Goal: Navigation & Orientation: Find specific page/section

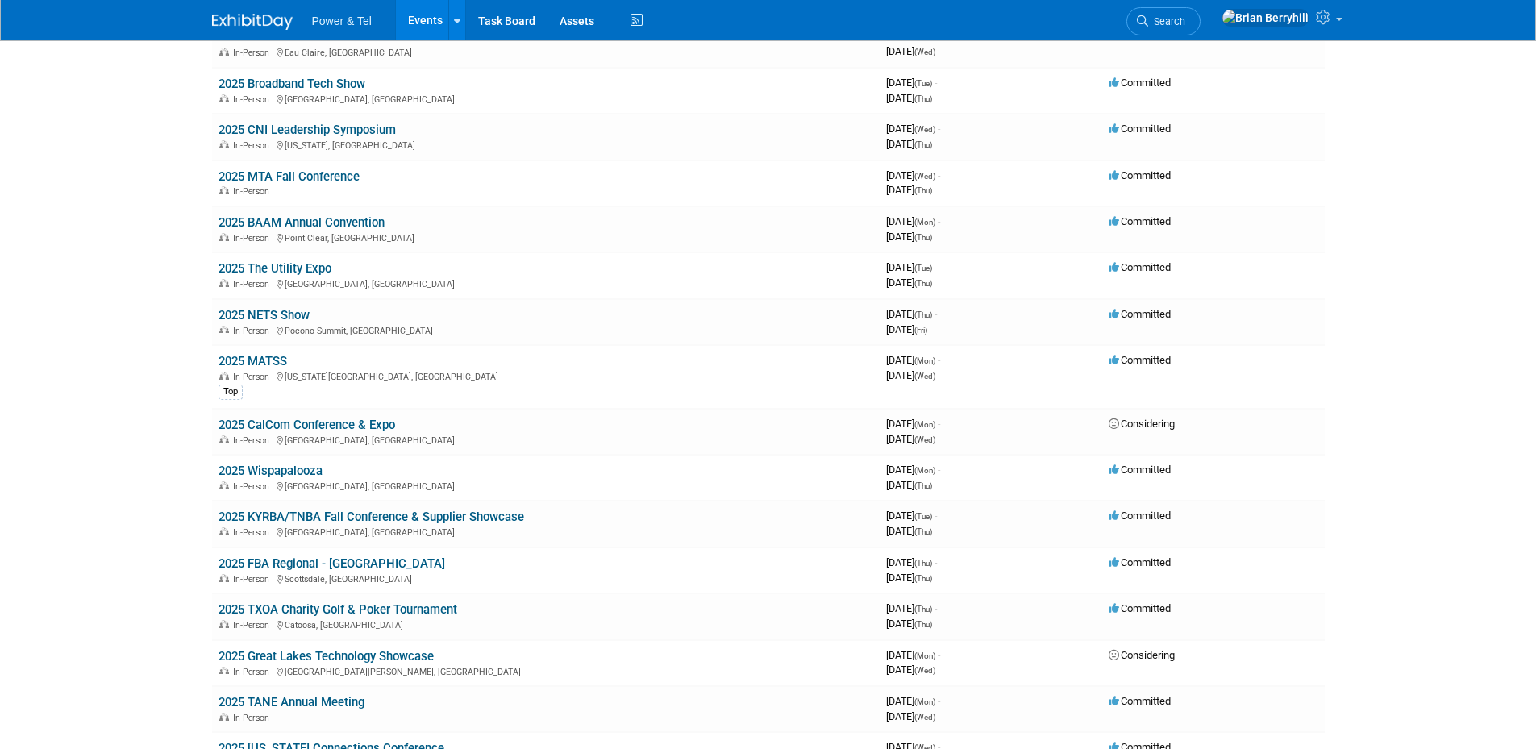
scroll to position [1183, 0]
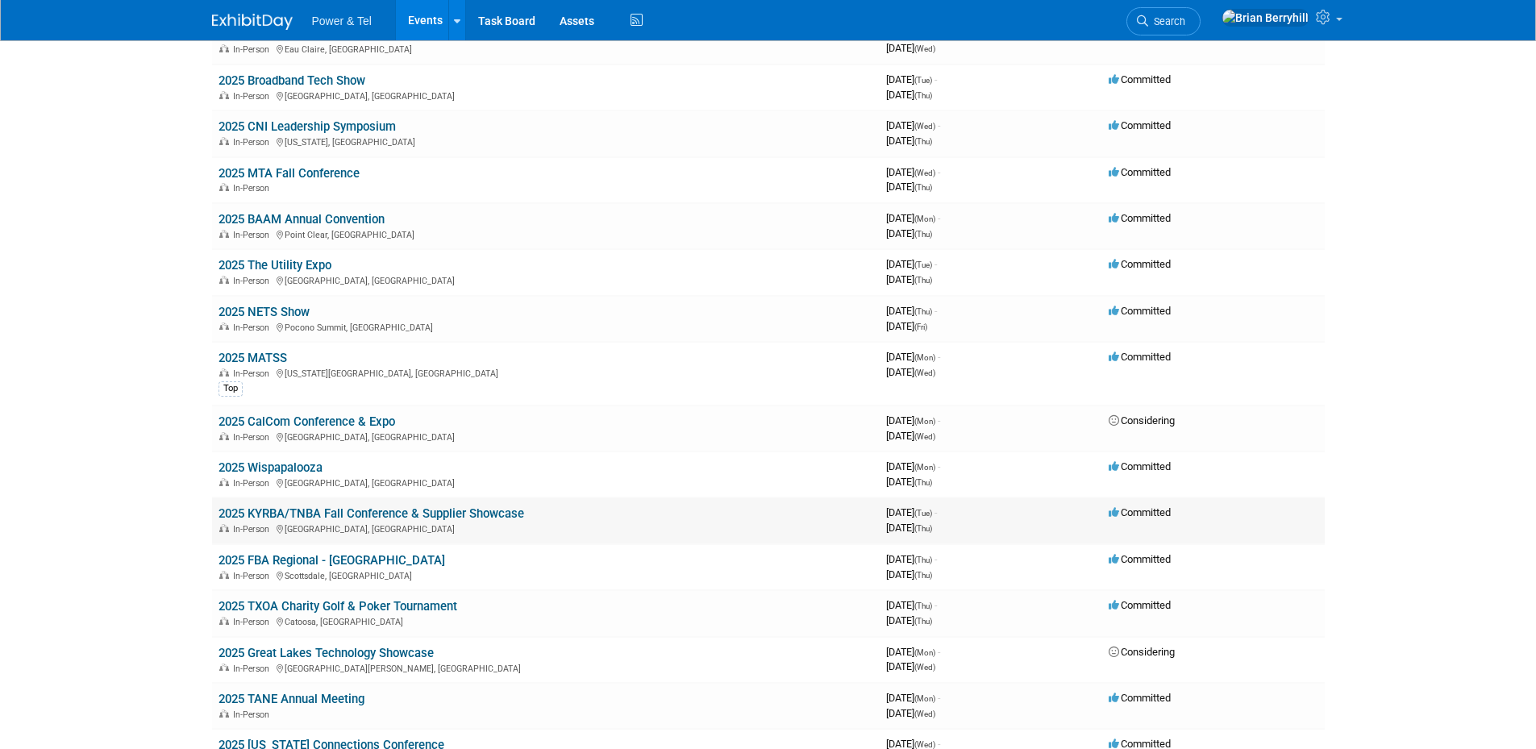
click at [454, 511] on link "2025 KYRBA/TNBA Fall Conference & Supplier Showcase" at bounding box center [371, 513] width 306 height 15
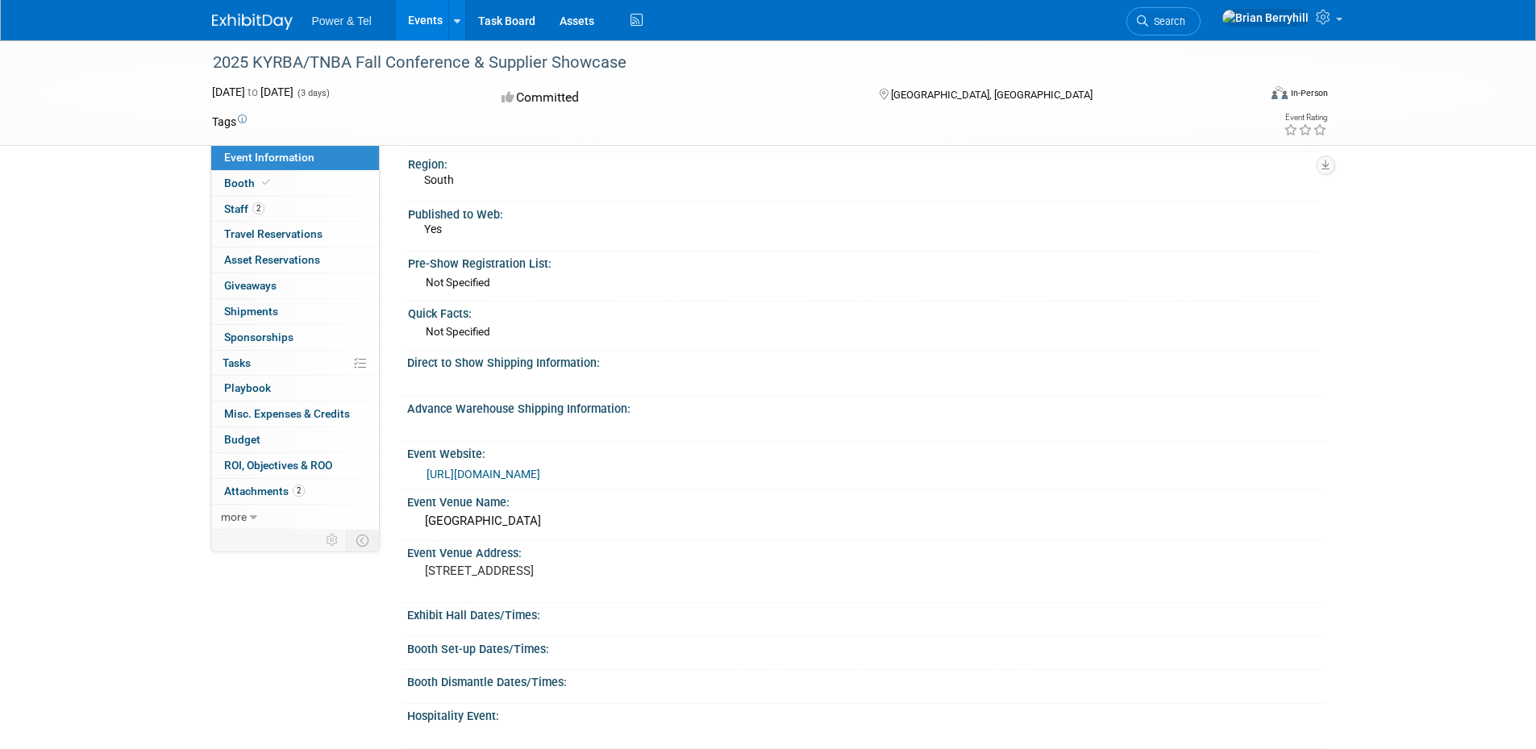
scroll to position [107, 0]
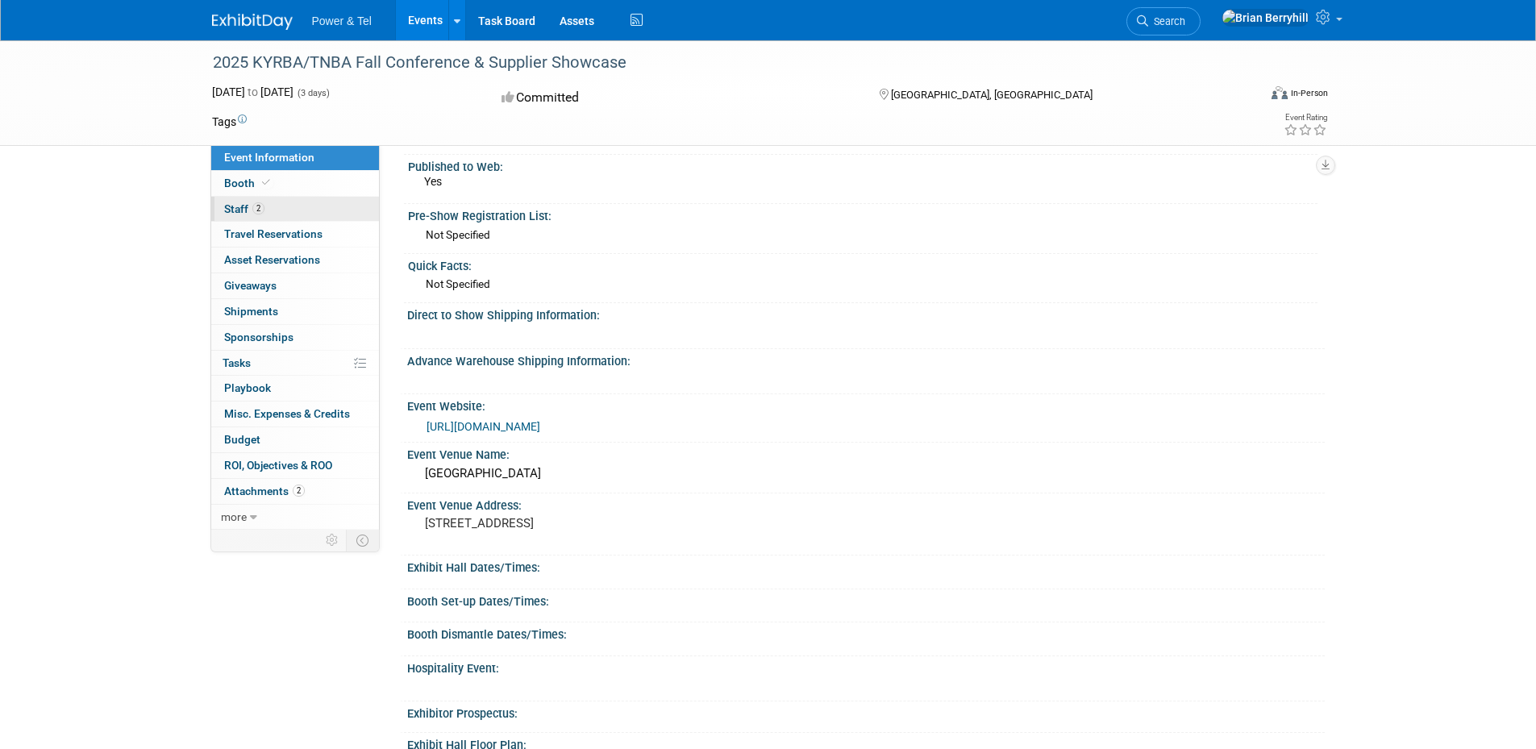
click at [239, 206] on span "Staff 2" at bounding box center [244, 208] width 40 height 13
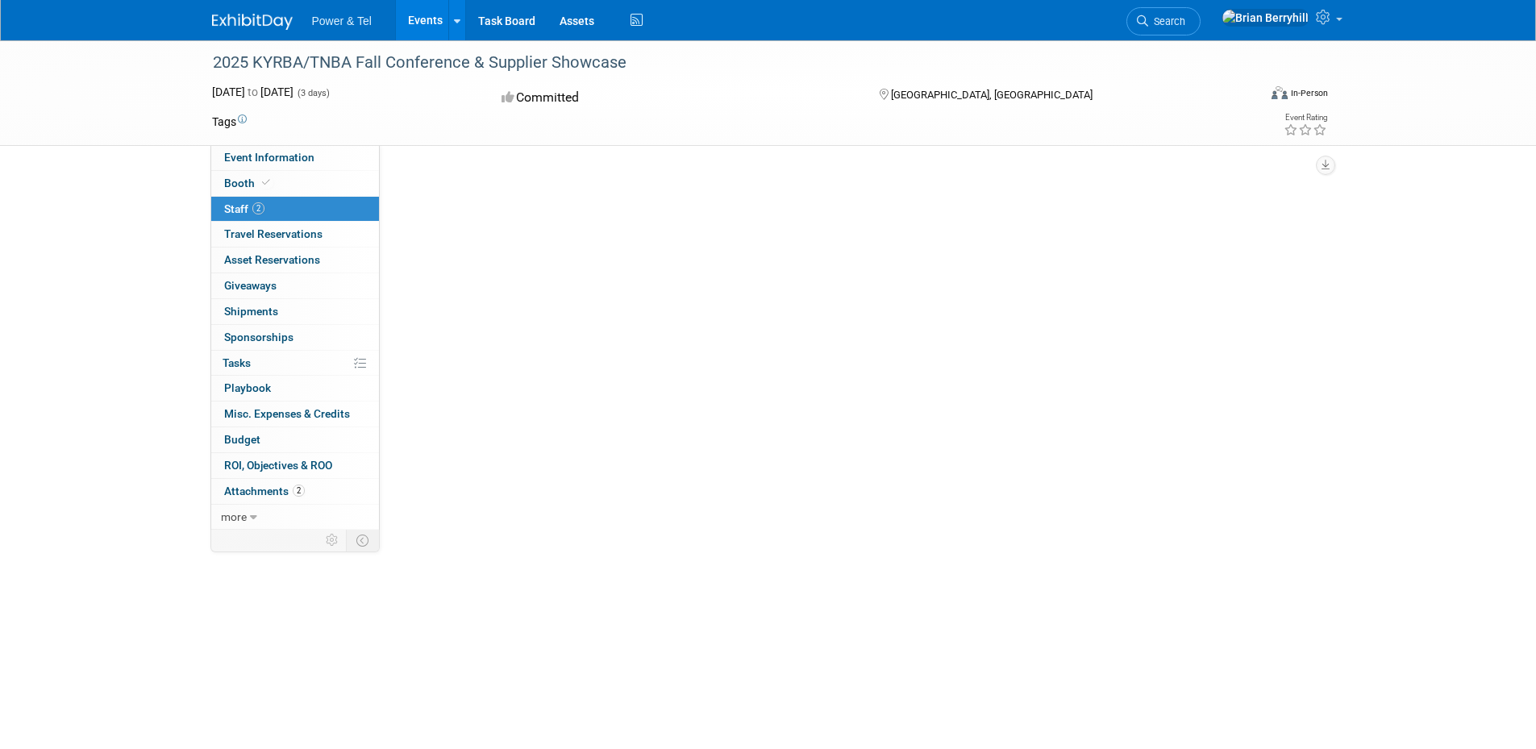
scroll to position [0, 0]
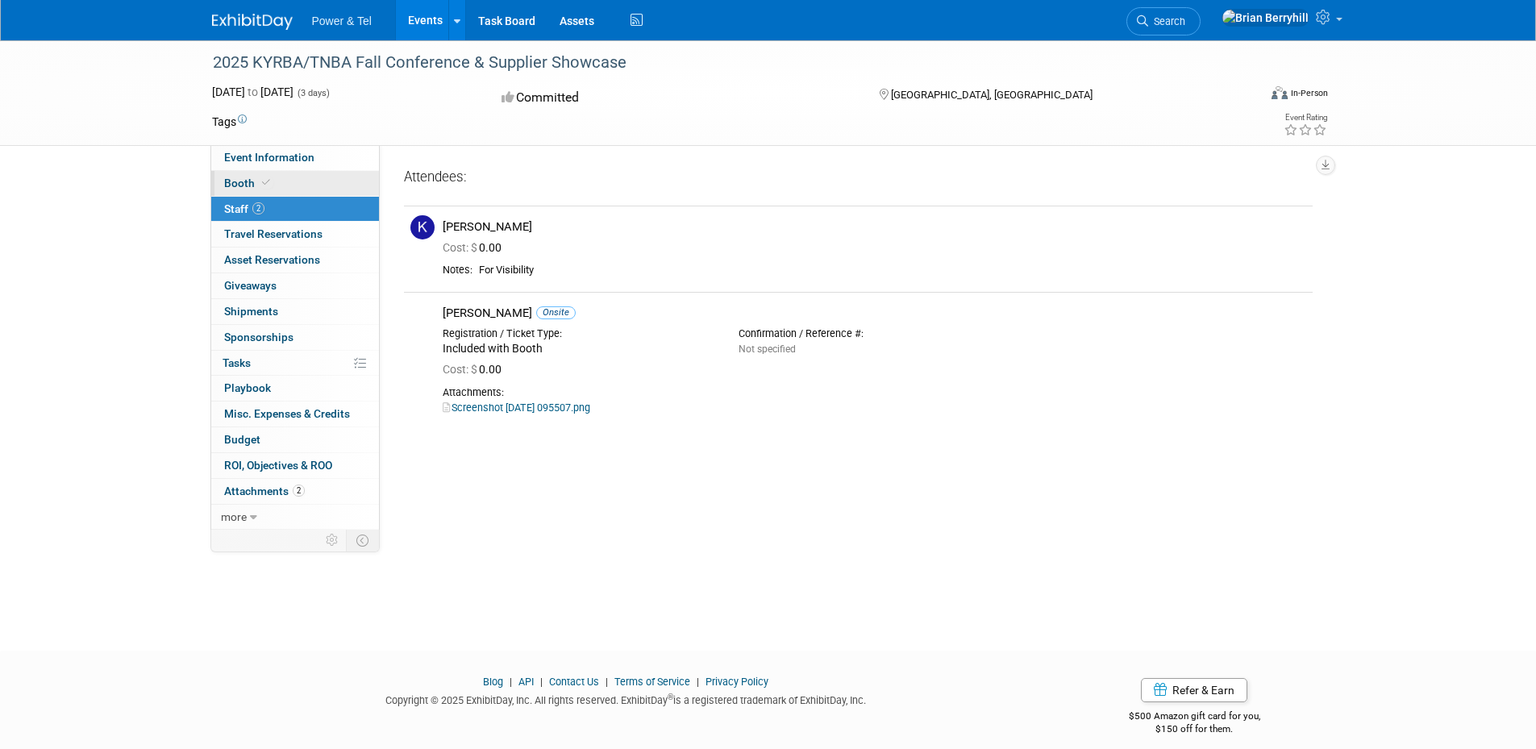
click at [232, 181] on span "Booth" at bounding box center [248, 183] width 49 height 13
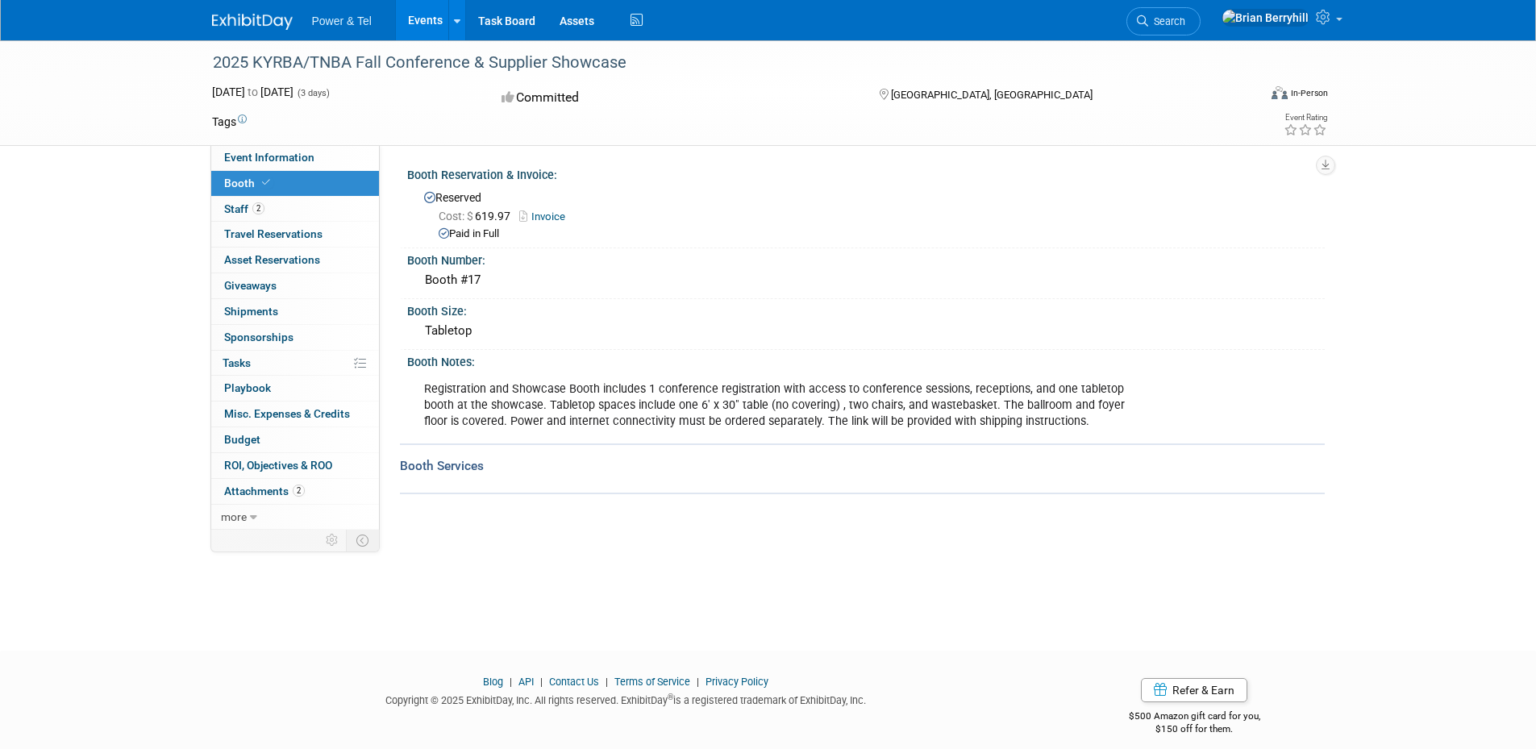
click at [1161, 311] on div "Booth Size:" at bounding box center [865, 309] width 917 height 20
click at [226, 205] on span "Staff 2" at bounding box center [244, 208] width 40 height 13
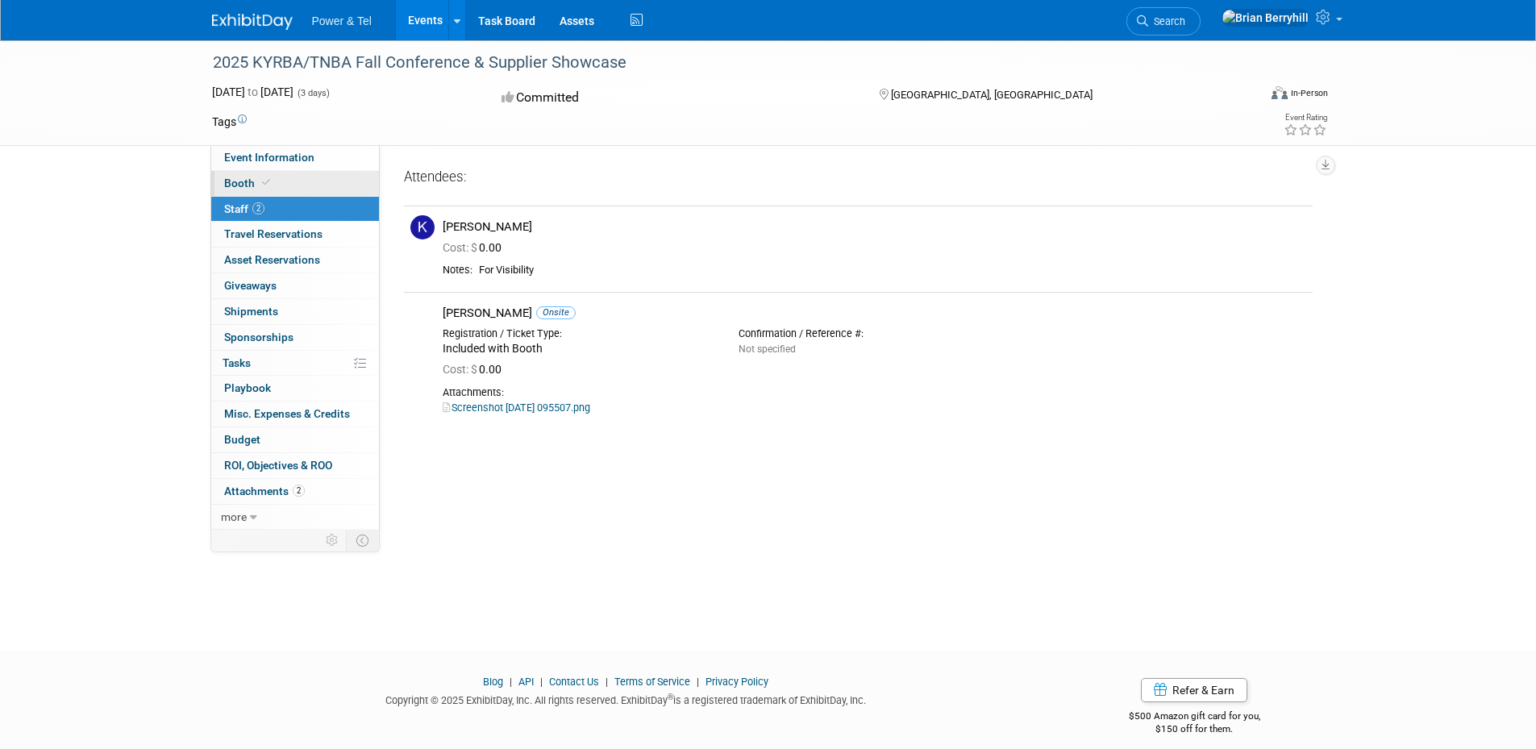
click at [231, 185] on span "Booth" at bounding box center [248, 183] width 49 height 13
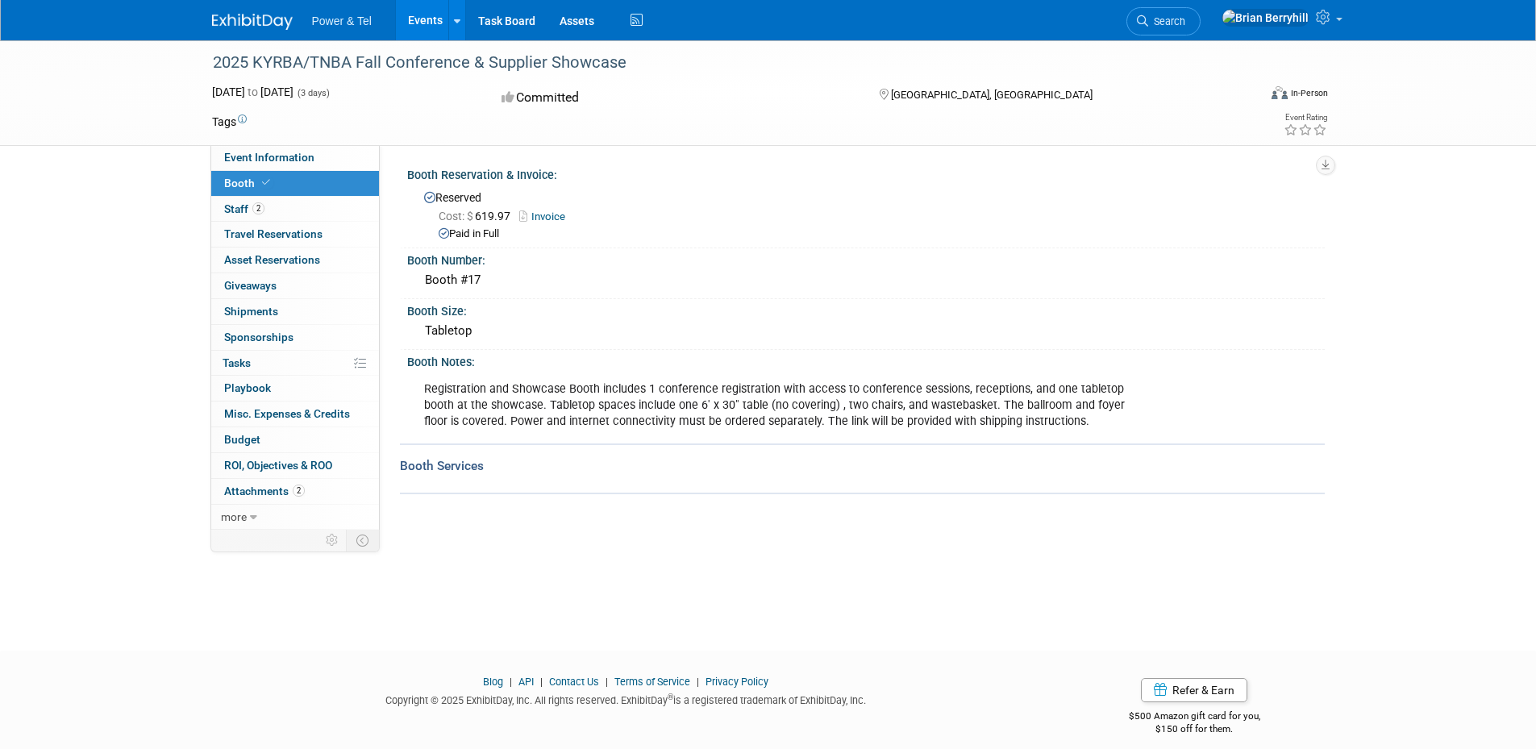
click at [107, 384] on div "2025 KYRBA/TNBA Fall Conference & Supplier Showcase [DATE] to [DATE] (3 days) […" at bounding box center [768, 330] width 1536 height 581
click at [256, 232] on span "Travel Reservations 0" at bounding box center [273, 233] width 98 height 13
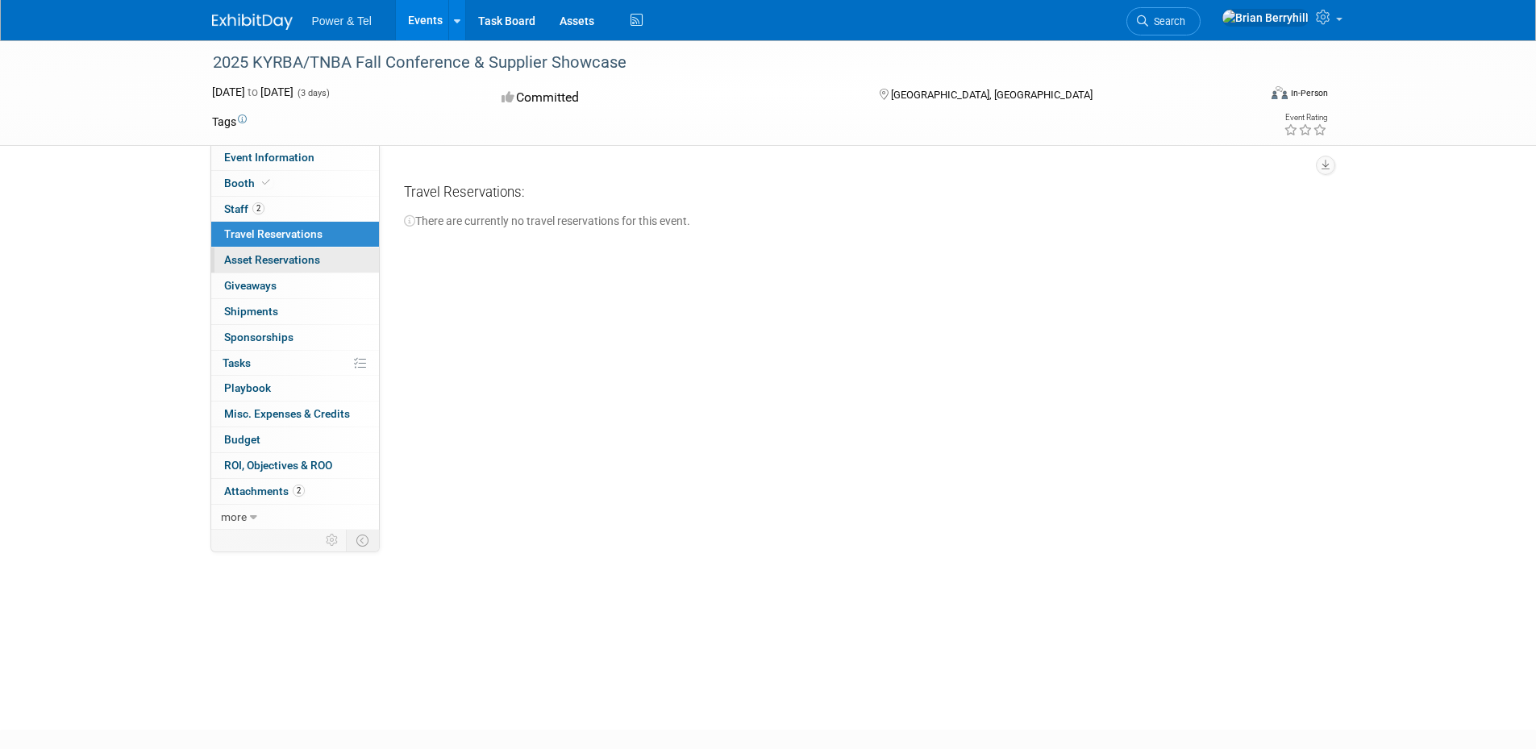
click at [255, 253] on span "Asset Reservations 0" at bounding box center [272, 259] width 96 height 13
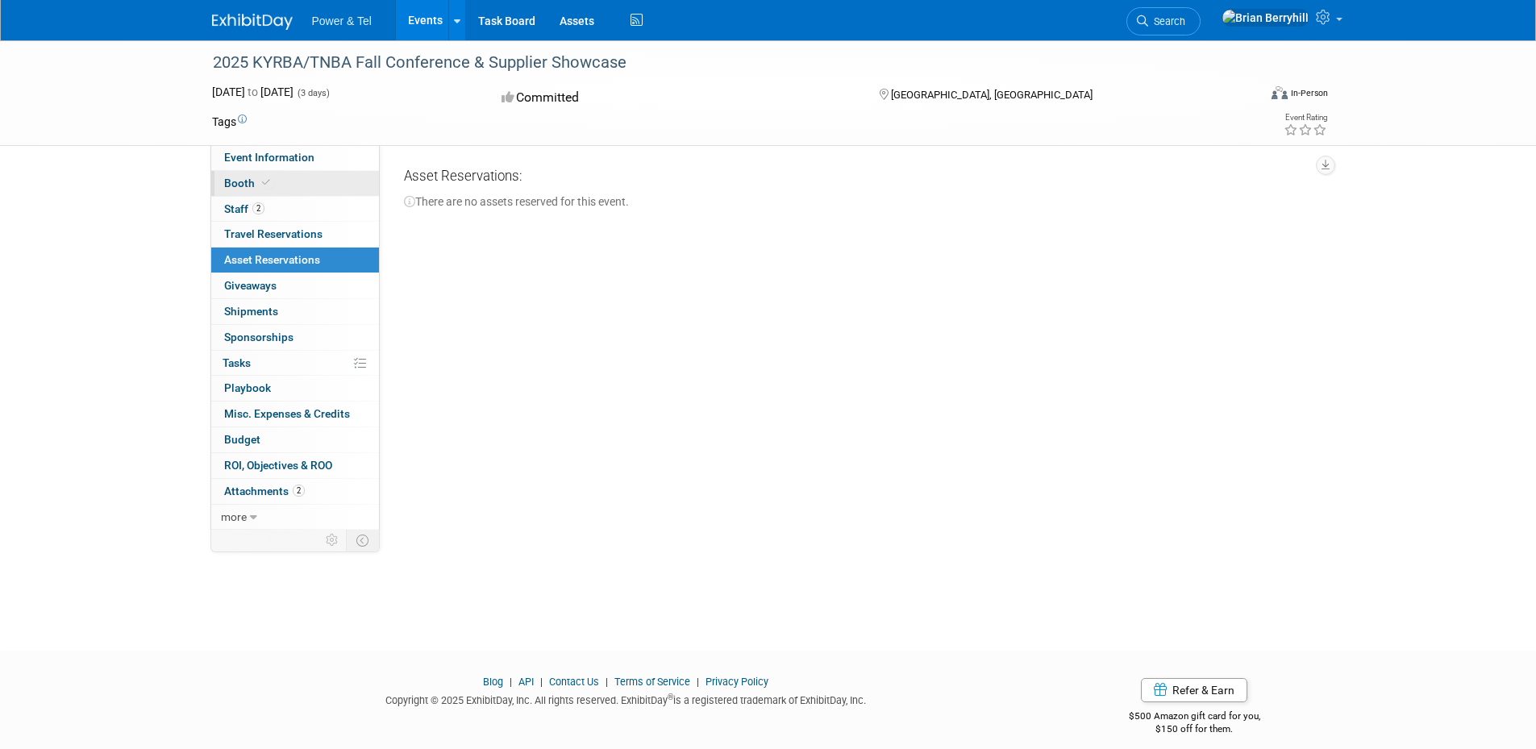
click at [239, 184] on span "Booth" at bounding box center [248, 183] width 49 height 13
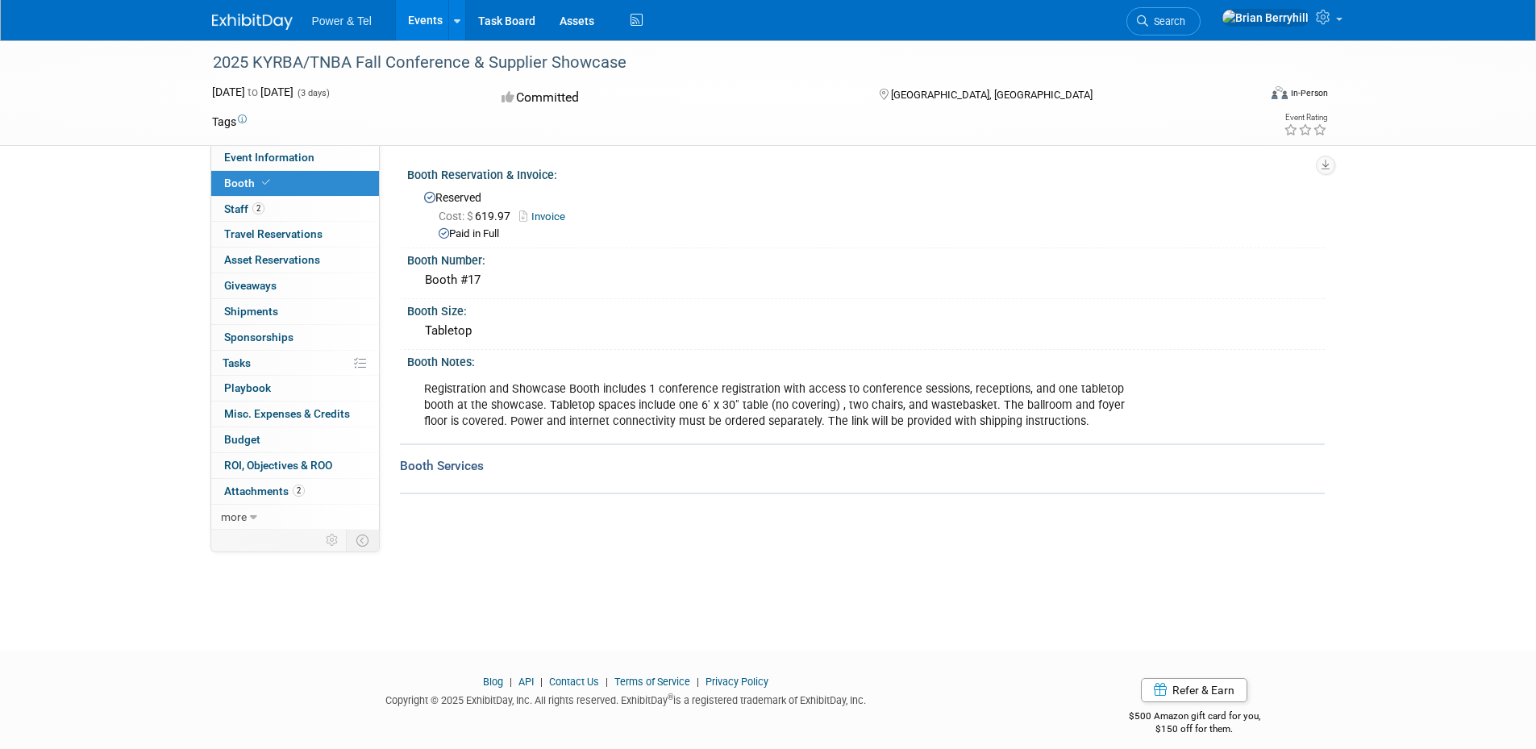
click at [844, 291] on div "Booth #17" at bounding box center [865, 280] width 893 height 25
drag, startPoint x: 272, startPoint y: 234, endPoint x: 272, endPoint y: 245, distance: 11.3
click at [272, 234] on span "Travel Reservations 0" at bounding box center [273, 233] width 98 height 13
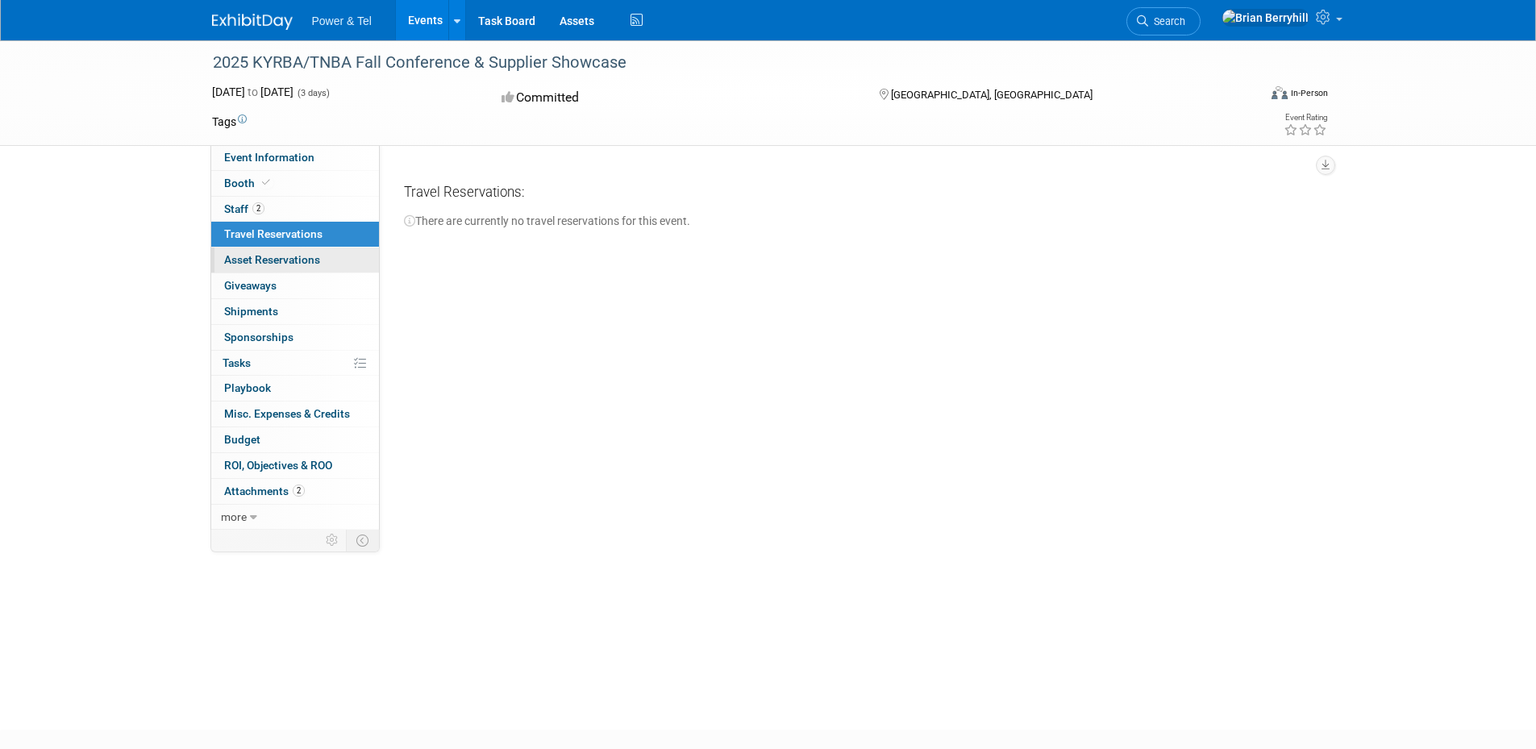
click at [268, 260] on span "Asset Reservations 0" at bounding box center [272, 259] width 96 height 13
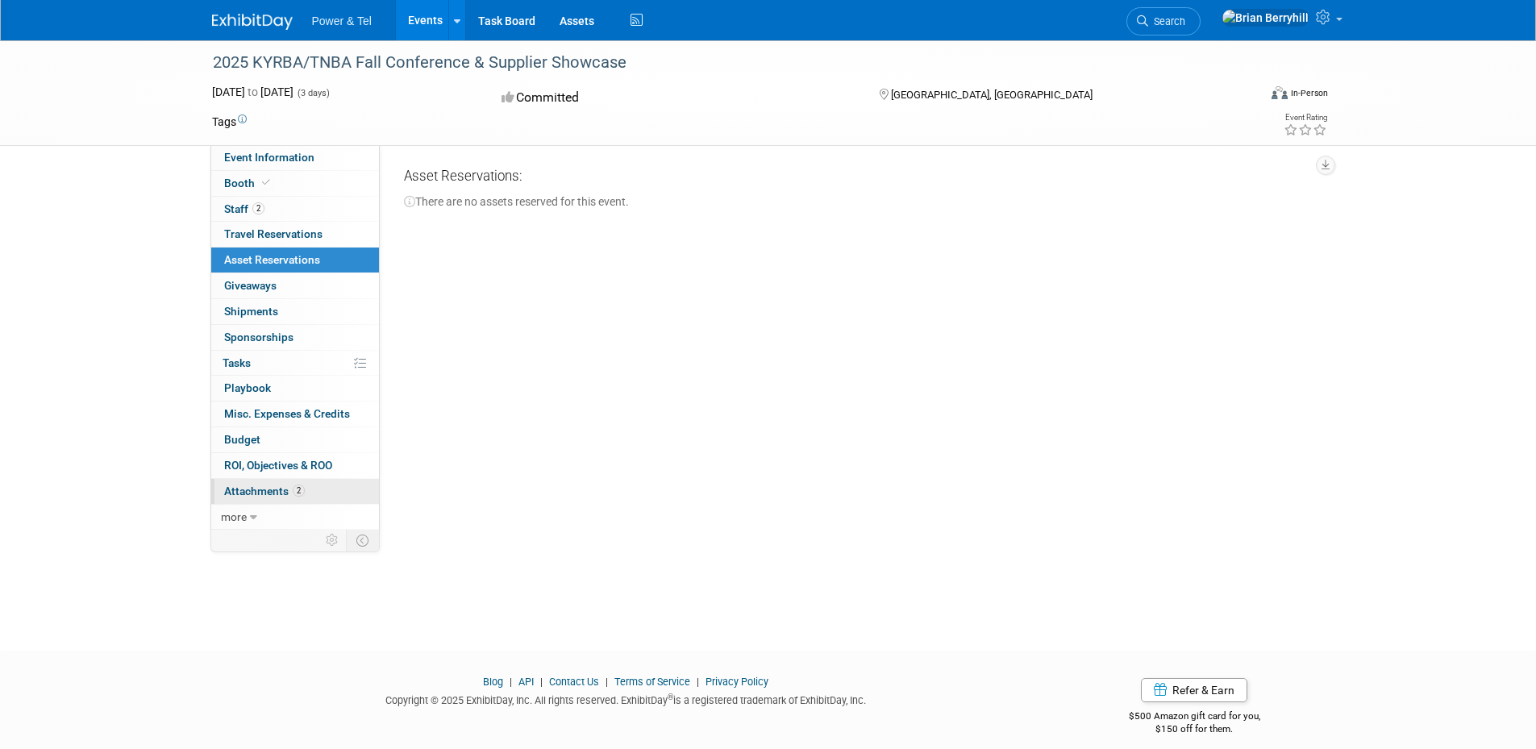
click at [268, 490] on span "Attachments 2" at bounding box center [264, 491] width 81 height 13
